Goal: Ask a question

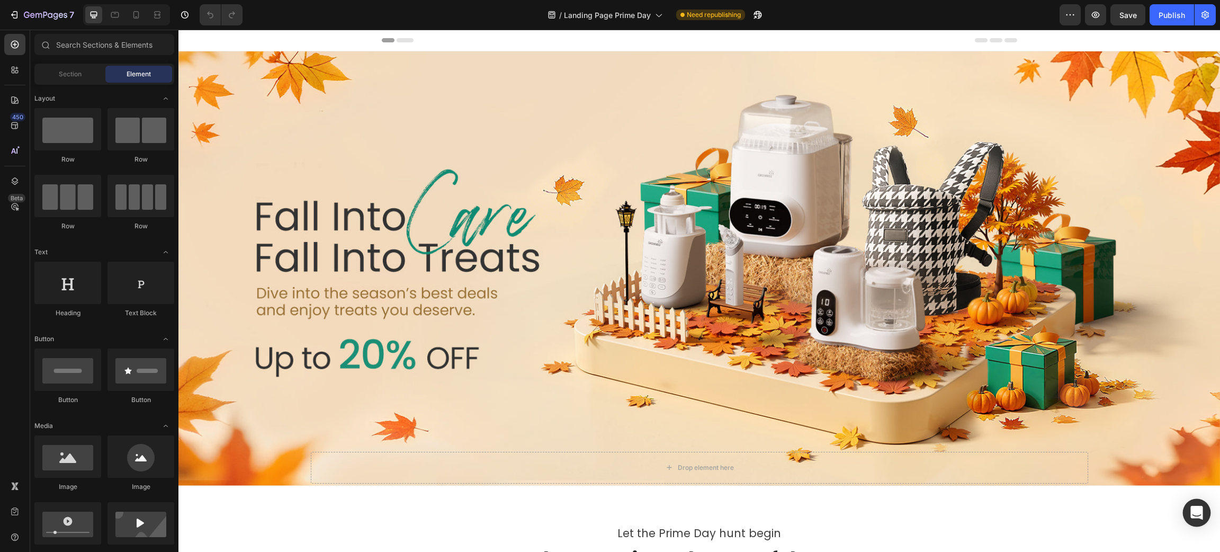
click at [1193, 510] on icon "Open Intercom Messenger" at bounding box center [1196, 513] width 12 height 14
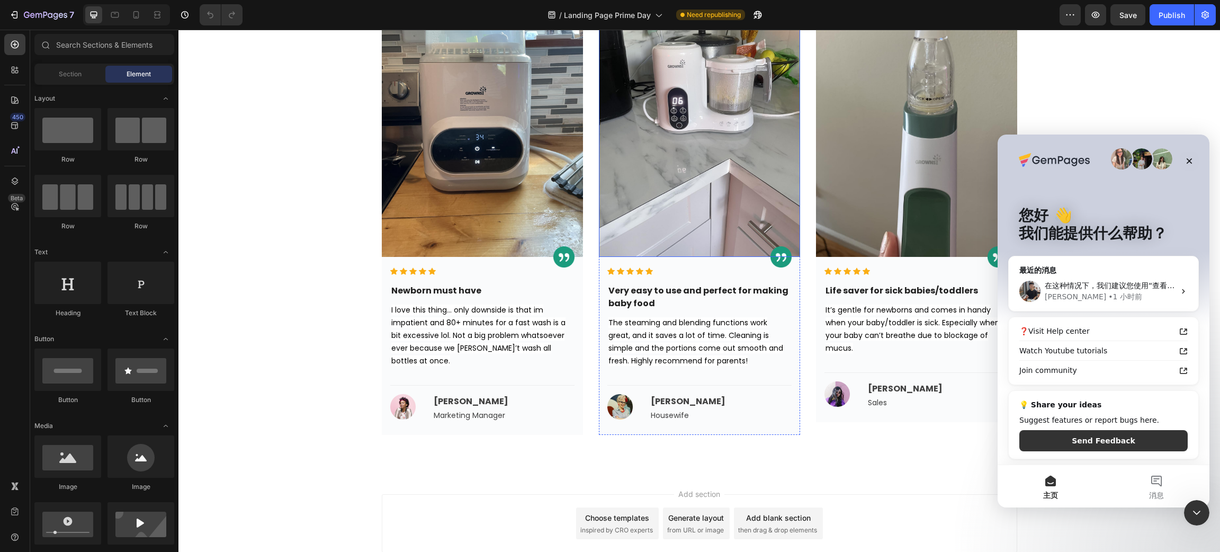
scroll to position [2109, 0]
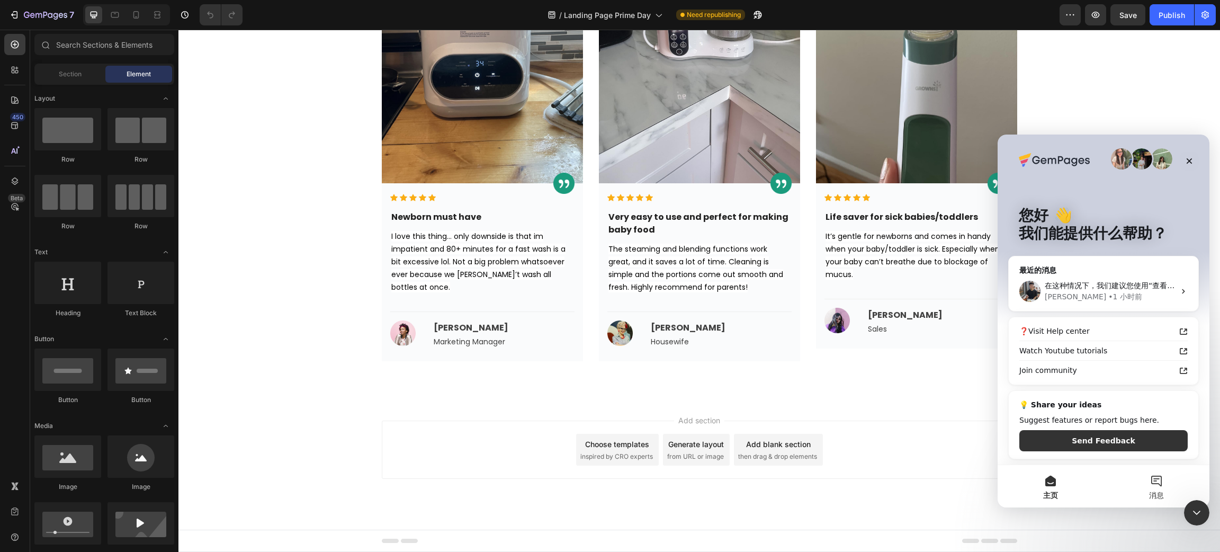
click at [1150, 482] on button "消息" at bounding box center [1157, 486] width 106 height 42
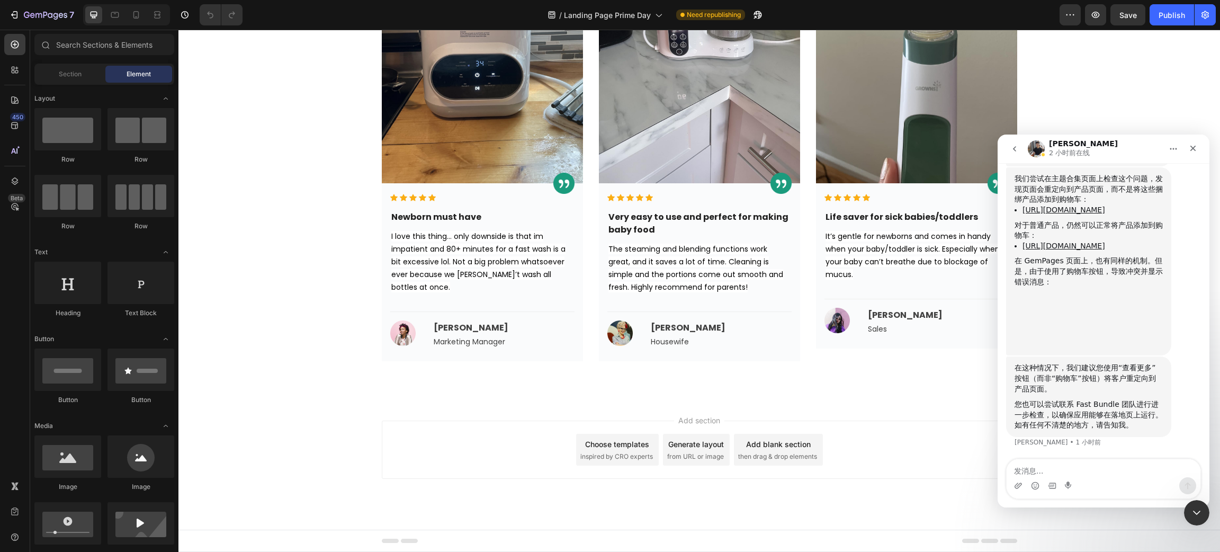
scroll to position [2279, 0]
click at [1041, 473] on textarea "发消息..." at bounding box center [1104, 468] width 194 height 18
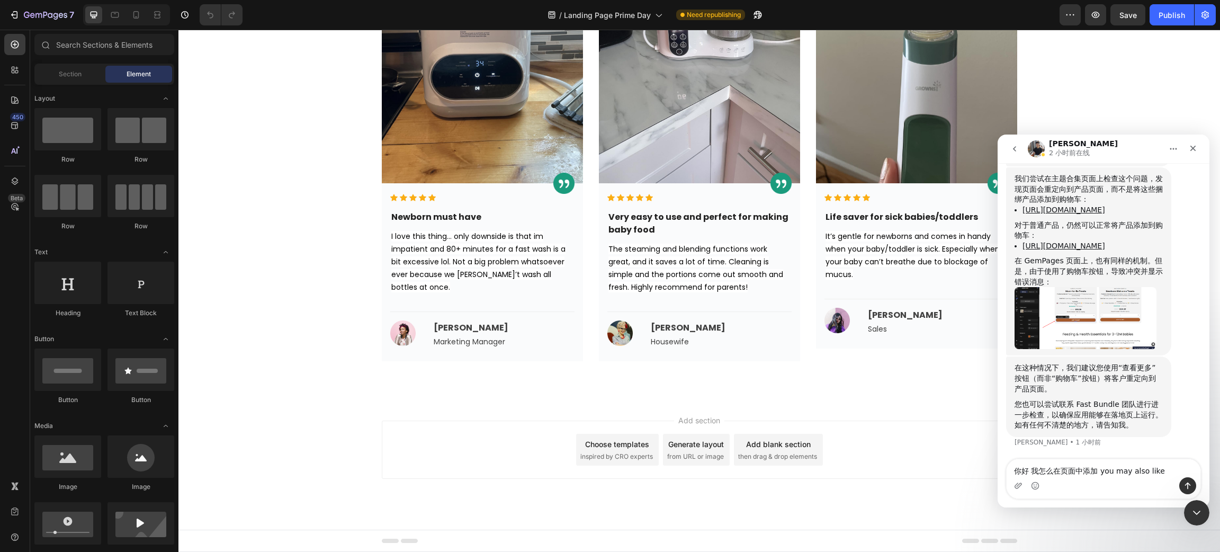
type textarea "你好 我怎么在页面中添加 you may also like 产品"
drag, startPoint x: 1099, startPoint y: 468, endPoint x: 1159, endPoint y: 469, distance: 60.4
click at [1159, 469] on textarea "你好 我怎么在页面中添加 you may also like 产品" at bounding box center [1104, 468] width 194 height 18
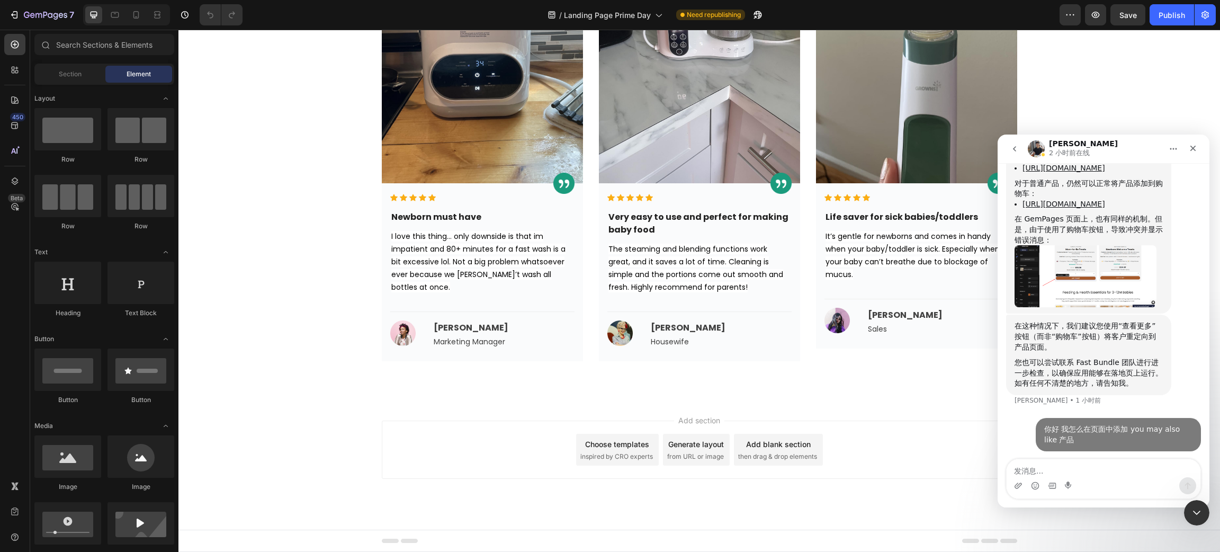
scroll to position [2320, 0]
drag, startPoint x: 1120, startPoint y: 423, endPoint x: 1181, endPoint y: 426, distance: 61.0
click at [1181, 426] on div "你好 我怎么在页面中添加 you may also like 产品" at bounding box center [1118, 430] width 148 height 21
copy div "you may also like"
click at [107, 42] on input "text" at bounding box center [104, 44] width 140 height 21
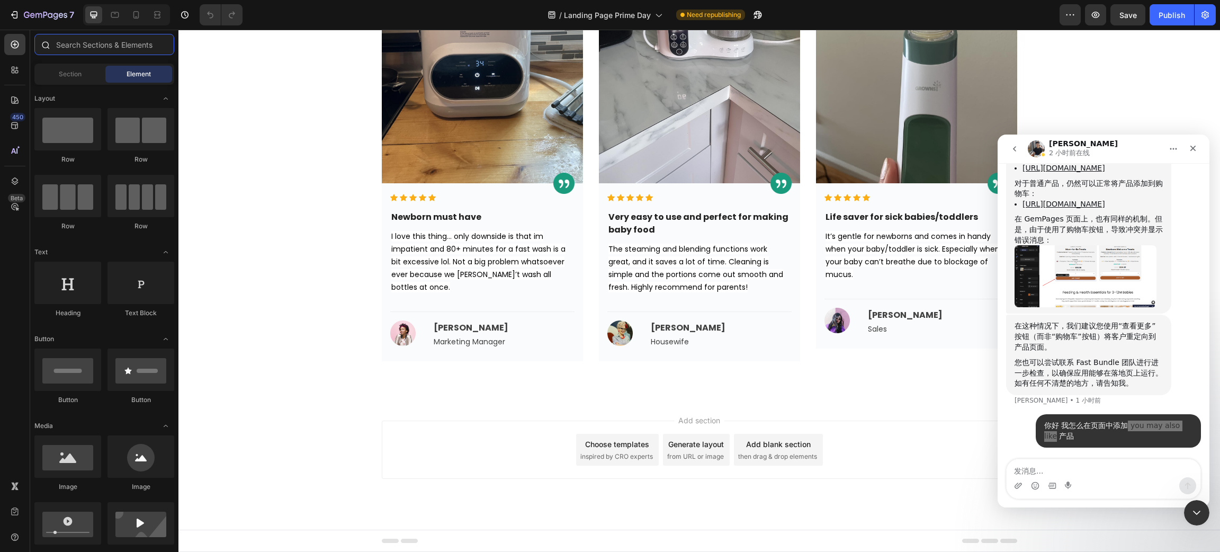
paste input "you may also like"
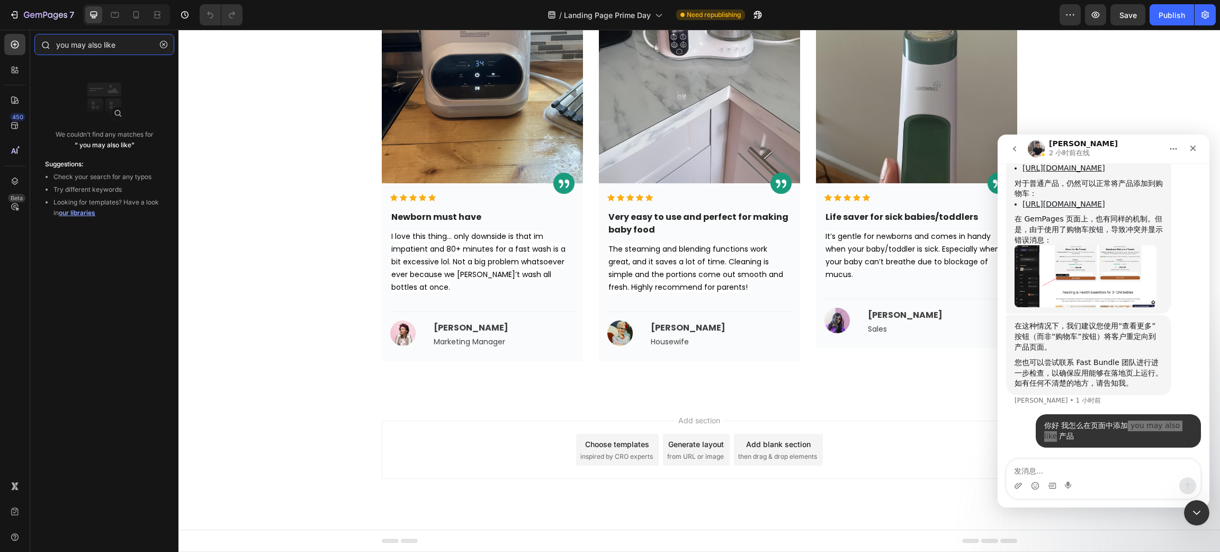
click at [75, 44] on input "you may also like" at bounding box center [104, 44] width 140 height 21
drag, startPoint x: 91, startPoint y: 43, endPoint x: 14, endPoint y: 42, distance: 76.8
click at [14, 42] on div "450 Beta you may also like Sections(0) Elements(0) We couldn’t find any matches…" at bounding box center [89, 291] width 178 height 522
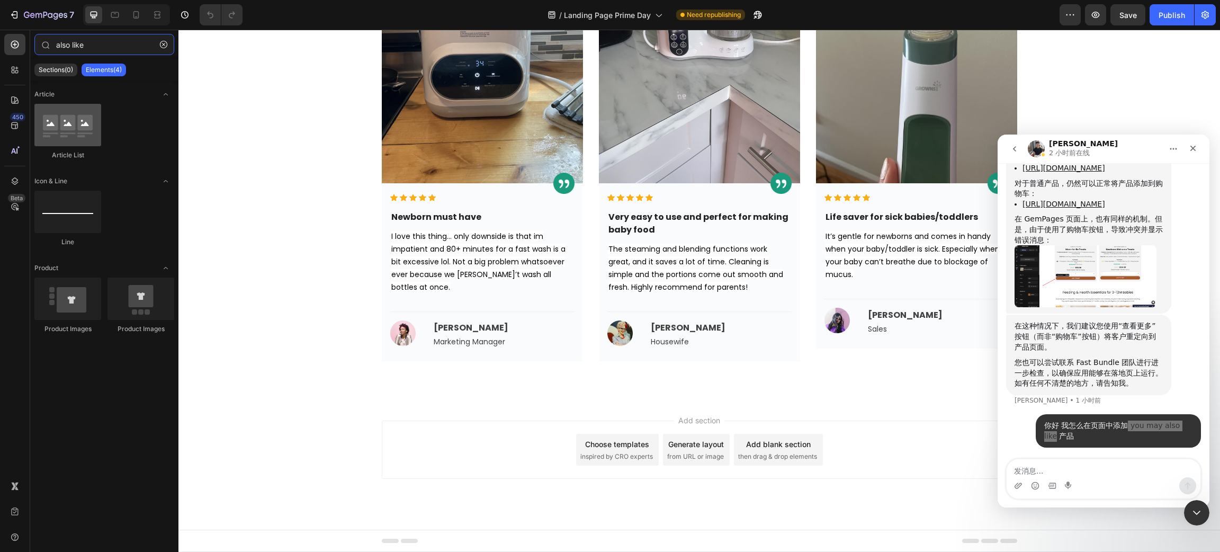
type input "also like"
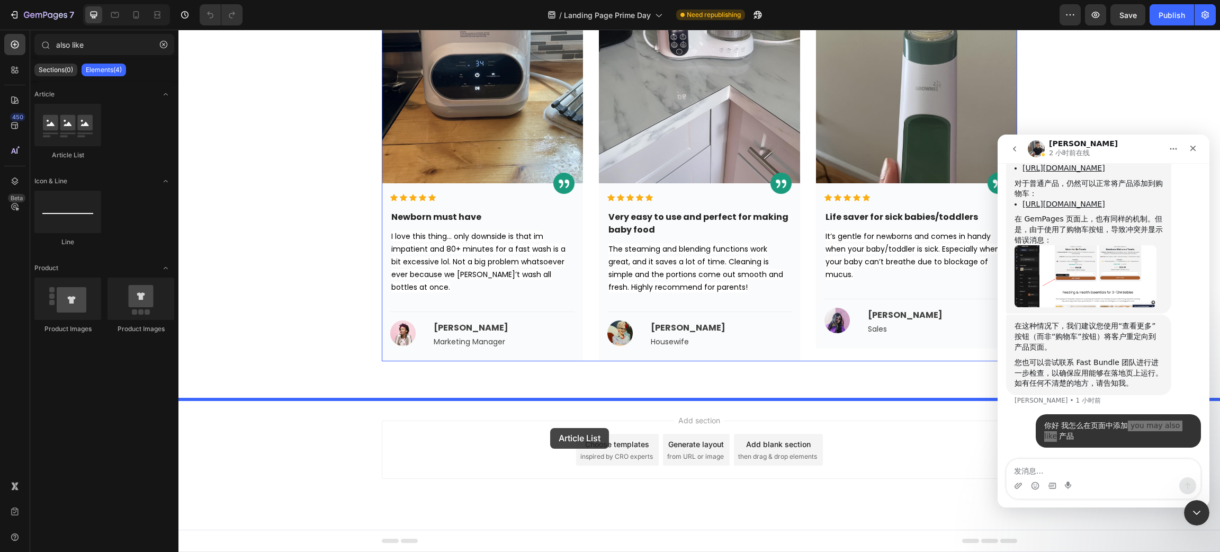
drag, startPoint x: 259, startPoint y: 160, endPoint x: 550, endPoint y: 428, distance: 395.7
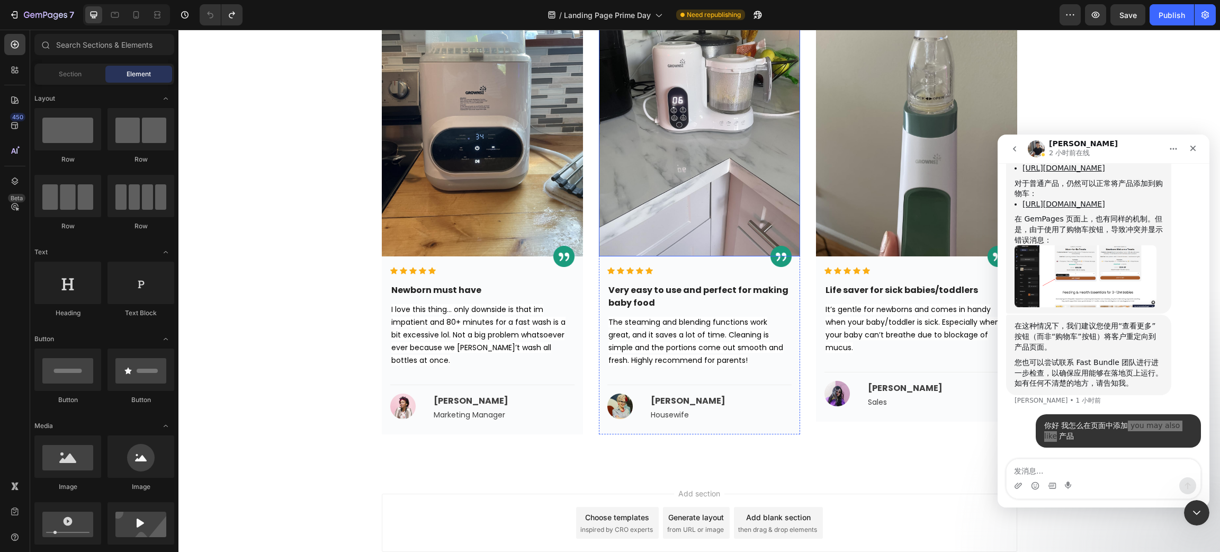
scroll to position [1870, 0]
